Goal: Navigation & Orientation: Find specific page/section

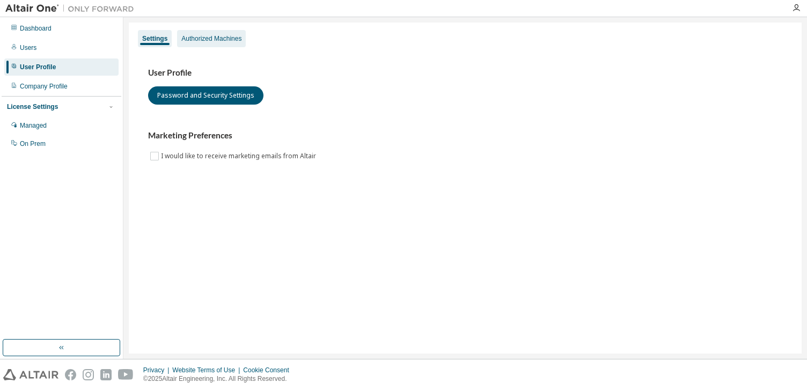
click at [201, 37] on div "Authorized Machines" at bounding box center [211, 38] width 60 height 9
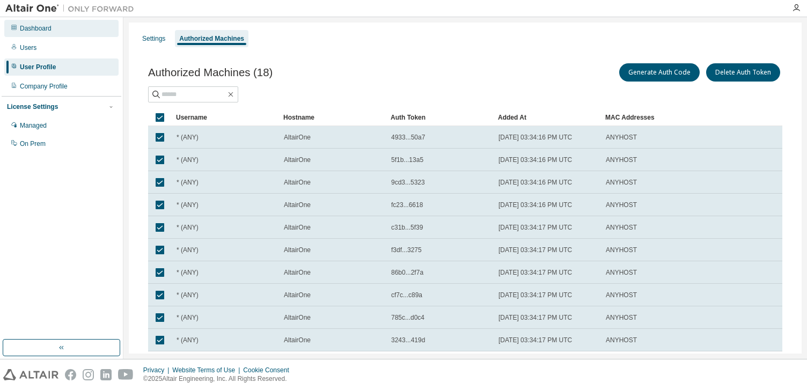
click at [26, 32] on div "Dashboard" at bounding box center [36, 28] width 32 height 9
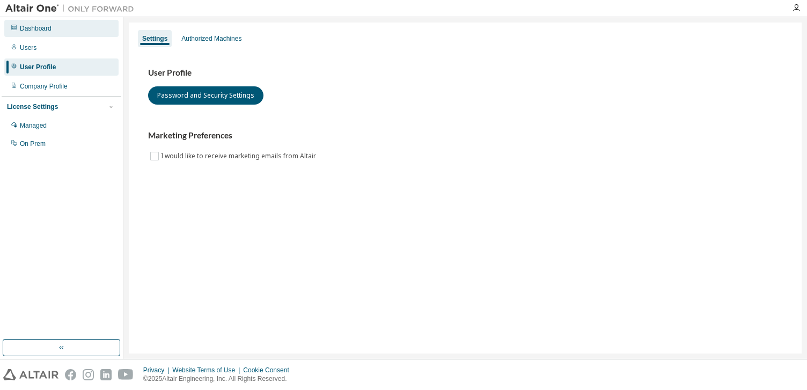
click at [39, 33] on div "Dashboard" at bounding box center [61, 28] width 114 height 17
